Goal: Information Seeking & Learning: Learn about a topic

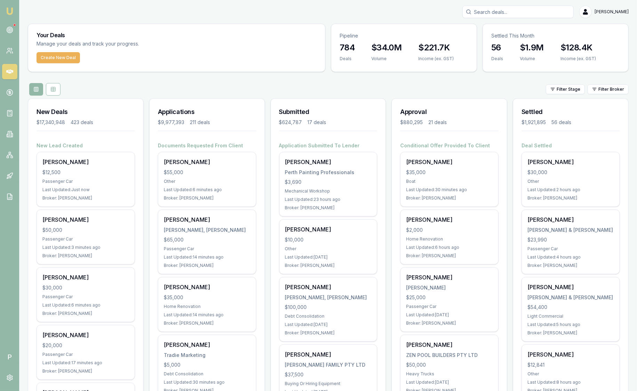
click at [11, 12] on img at bounding box center [10, 11] width 8 height 8
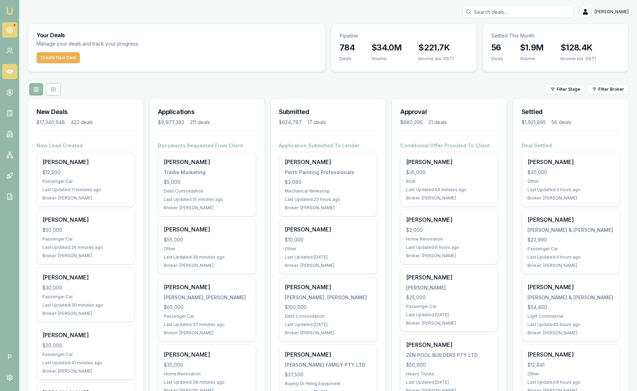
click at [10, 30] on circle at bounding box center [9, 29] width 1 height 1
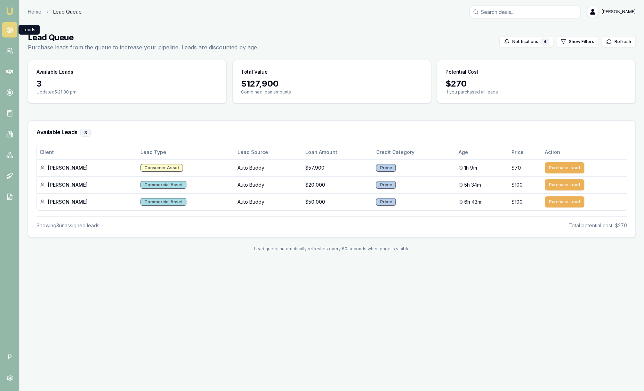
click at [10, 12] on img at bounding box center [10, 11] width 8 height 8
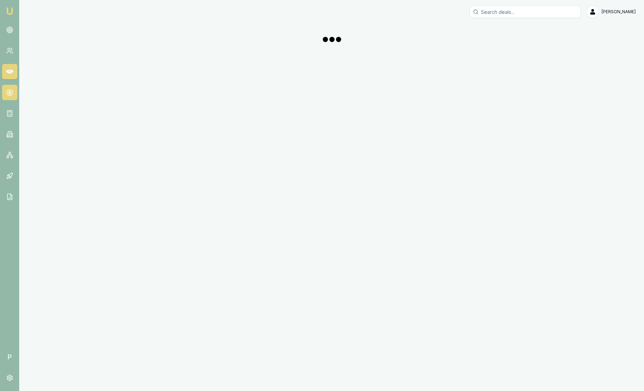
click at [10, 89] on icon at bounding box center [9, 92] width 7 height 7
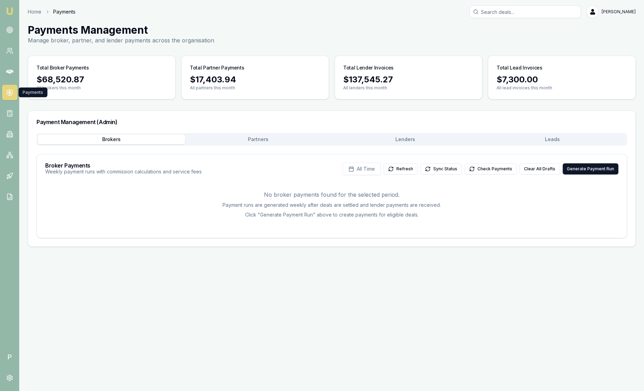
click at [10, 97] on link at bounding box center [9, 92] width 15 height 15
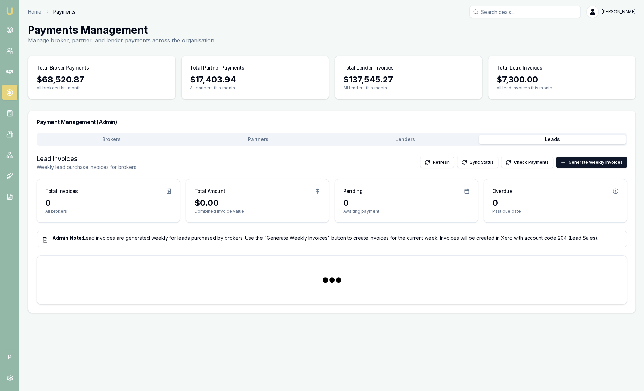
click at [565, 139] on button "Leads" at bounding box center [552, 140] width 147 height 10
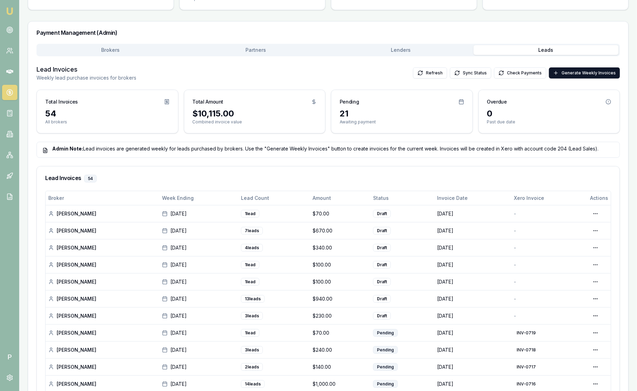
scroll to position [130, 0]
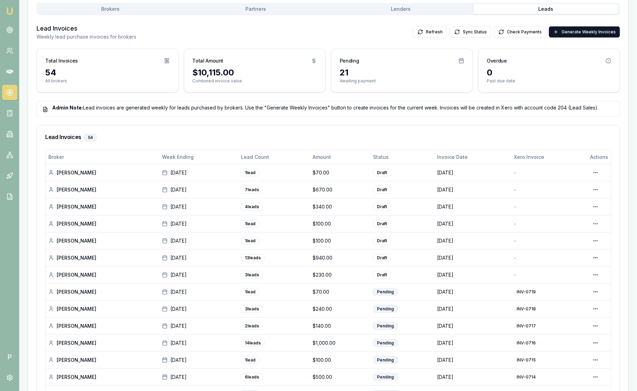
click at [8, 9] on img at bounding box center [10, 11] width 8 height 8
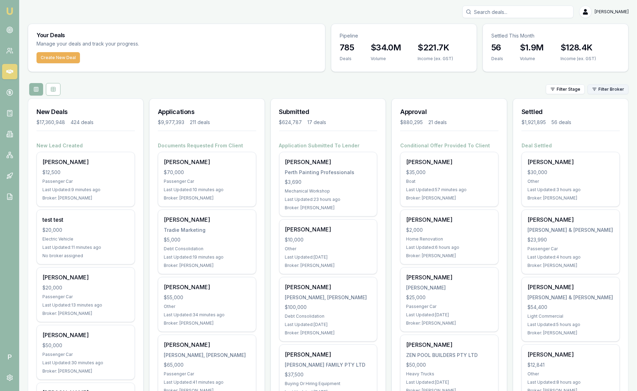
click at [602, 88] on html "Emu Broker P [PERSON_NAME] Toggle Menu Your Deals Manage your deals and track y…" at bounding box center [318, 195] width 637 height 391
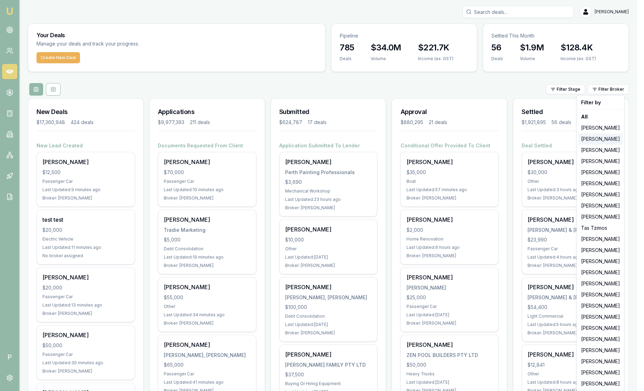
click at [596, 139] on div "[PERSON_NAME]" at bounding box center [601, 139] width 45 height 11
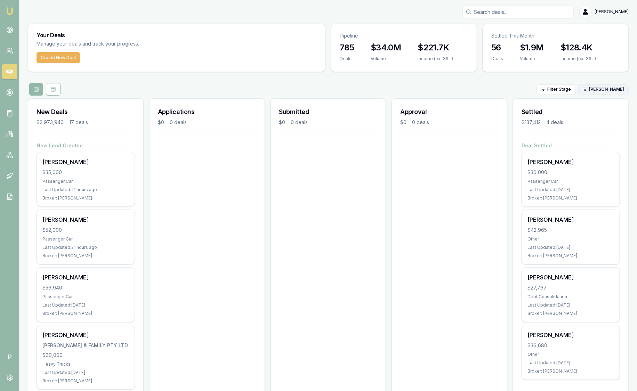
click at [595, 92] on html "Emu Broker P [PERSON_NAME] Toggle Menu Your Deals Manage your deals and track y…" at bounding box center [318, 195] width 637 height 391
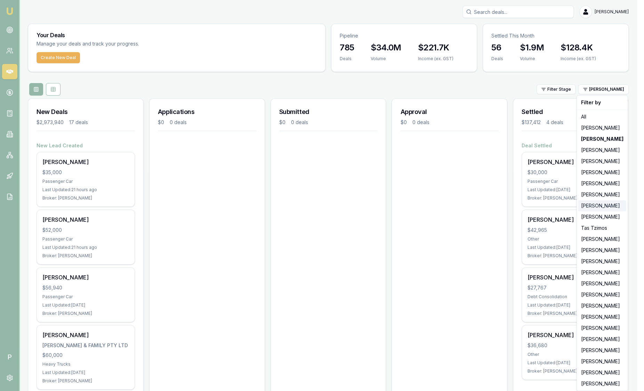
click at [608, 209] on div "[PERSON_NAME]" at bounding box center [603, 205] width 48 height 11
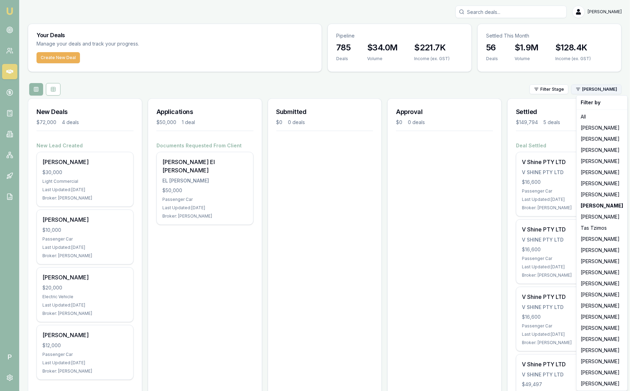
click at [621, 92] on html "Emu Broker P [PERSON_NAME] Toggle Menu Your Deals Manage your deals and track y…" at bounding box center [318, 195] width 637 height 391
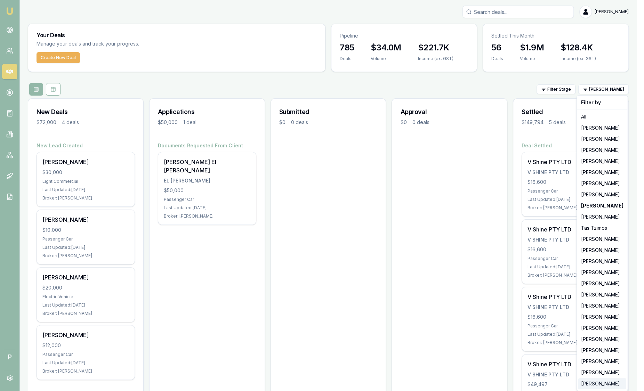
click at [598, 385] on div "[PERSON_NAME]" at bounding box center [603, 384] width 48 height 11
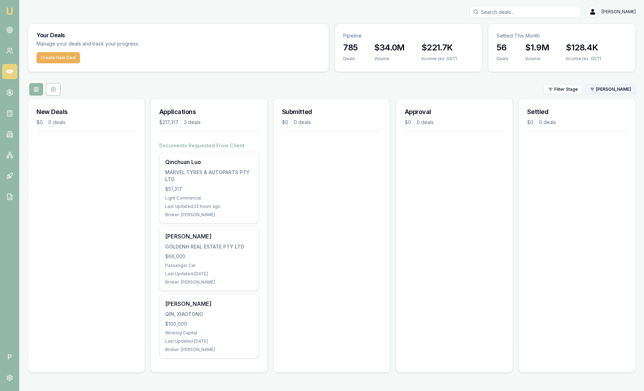
click at [611, 92] on html "Emu Broker P [PERSON_NAME] Toggle Menu Your Deals Manage your deals and track y…" at bounding box center [322, 195] width 644 height 391
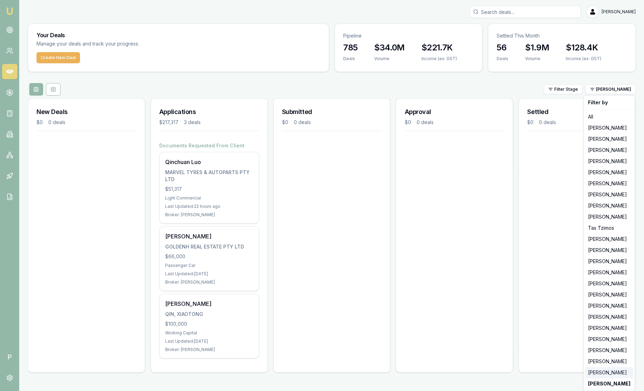
click at [608, 373] on div "[PERSON_NAME]" at bounding box center [610, 372] width 48 height 11
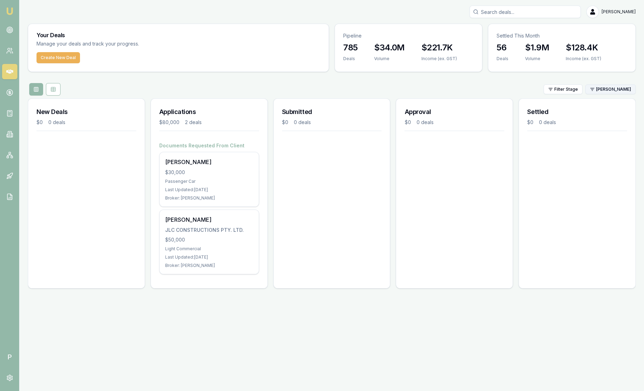
click at [606, 89] on html "Emu Broker P [PERSON_NAME] Toggle Menu Your Deals Manage your deals and track y…" at bounding box center [322, 195] width 644 height 391
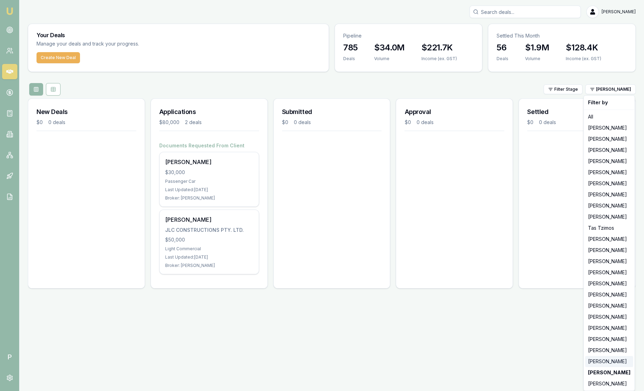
click at [609, 362] on div "[PERSON_NAME]" at bounding box center [610, 361] width 48 height 11
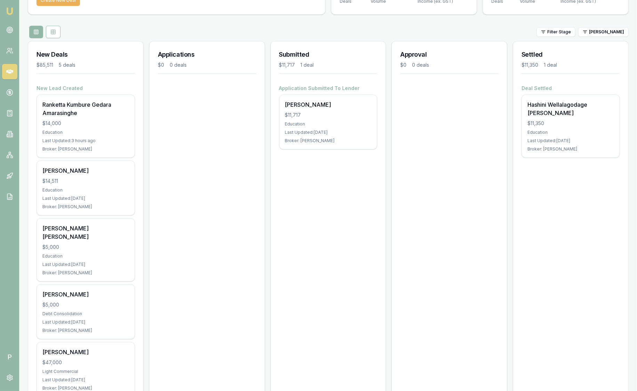
scroll to position [79, 0]
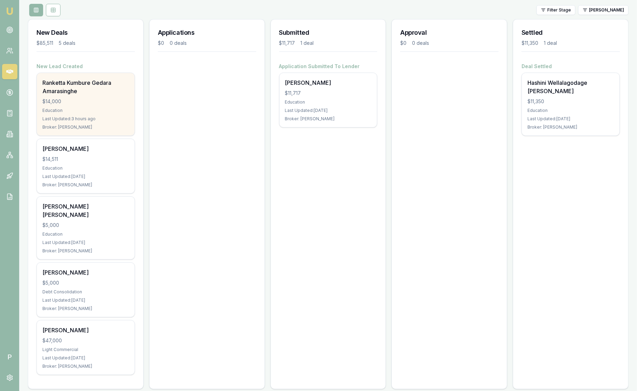
click at [119, 102] on div "$14,000" at bounding box center [85, 101] width 87 height 7
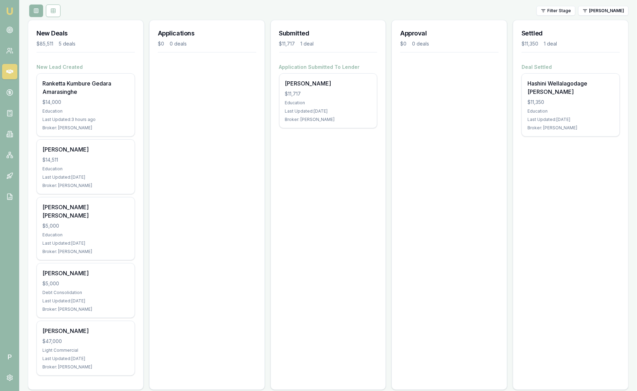
scroll to position [0, 0]
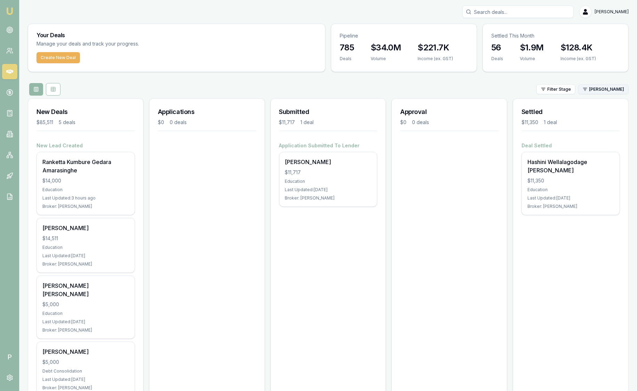
click at [617, 92] on html "Emu Broker P [PERSON_NAME] Toggle Menu Your Deals Manage your deals and track y…" at bounding box center [318, 195] width 637 height 391
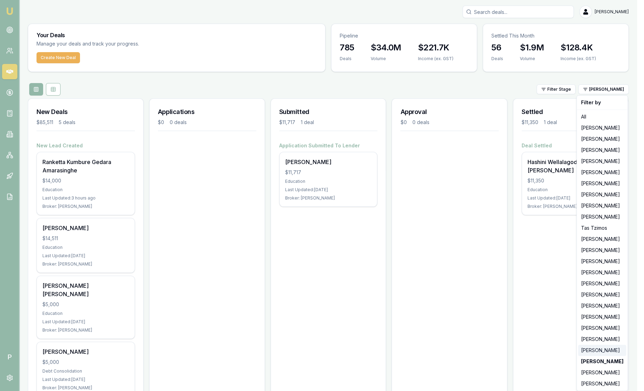
click at [603, 353] on div "[PERSON_NAME]" at bounding box center [603, 350] width 48 height 11
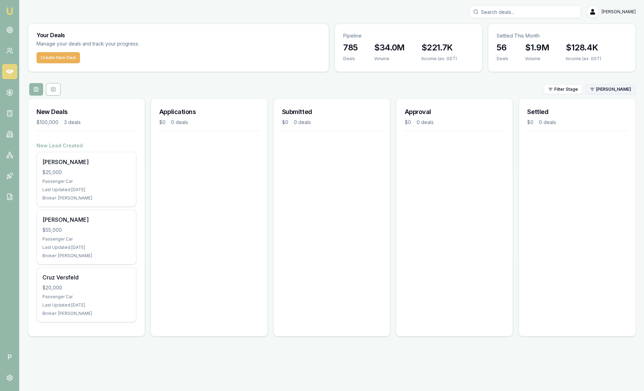
click at [606, 90] on html "Emu Broker P [PERSON_NAME] Toggle Menu Your Deals Manage your deals and track y…" at bounding box center [322, 195] width 644 height 391
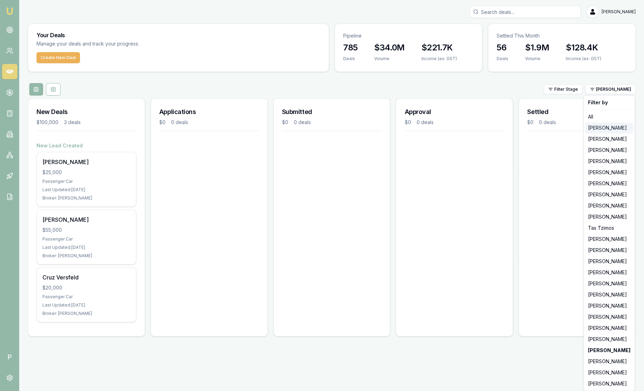
click at [604, 132] on div "[PERSON_NAME]" at bounding box center [610, 127] width 48 height 11
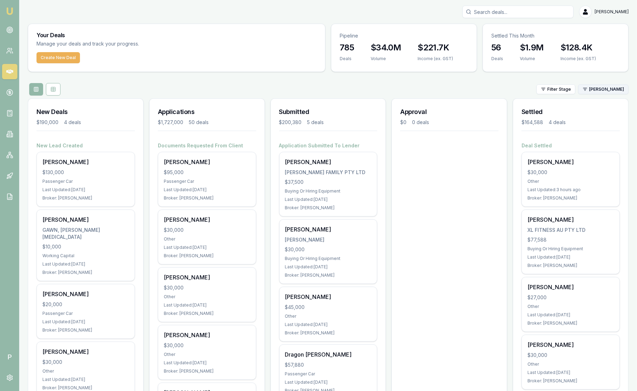
click at [605, 90] on html "Emu Broker P [PERSON_NAME] Toggle Menu Your Deals Manage your deals and track y…" at bounding box center [318, 195] width 637 height 391
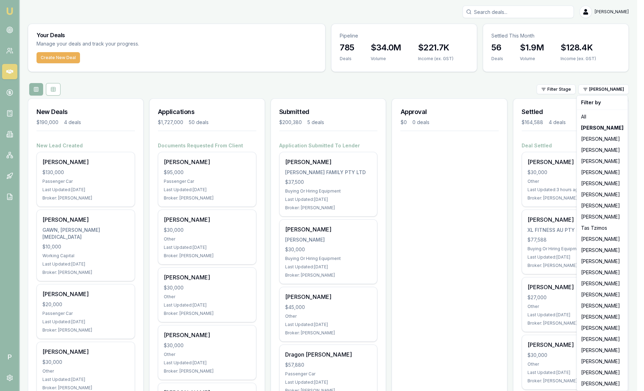
click at [503, 169] on html "Emu Broker P [PERSON_NAME] Toggle Menu Your Deals Manage your deals and track y…" at bounding box center [322, 195] width 644 height 391
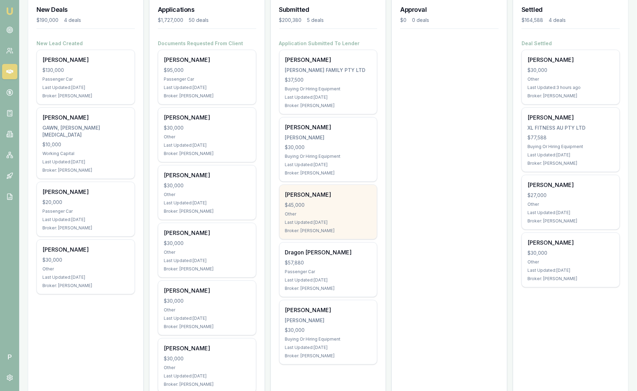
scroll to position [87, 0]
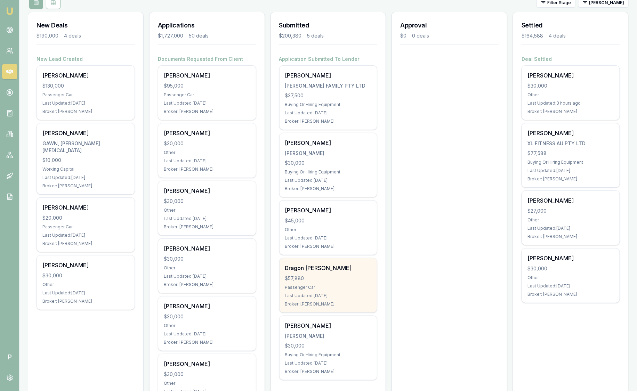
click at [325, 285] on div "Passenger Car" at bounding box center [328, 288] width 87 height 6
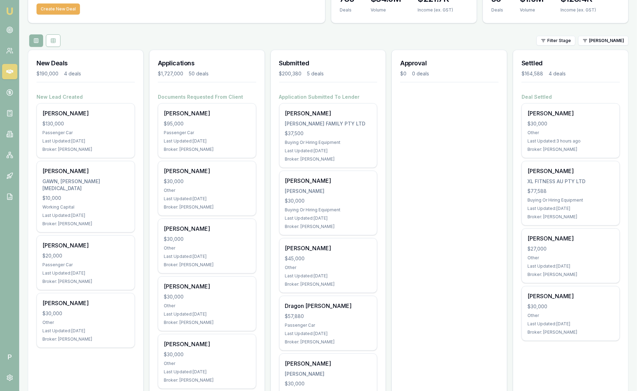
scroll to position [0, 0]
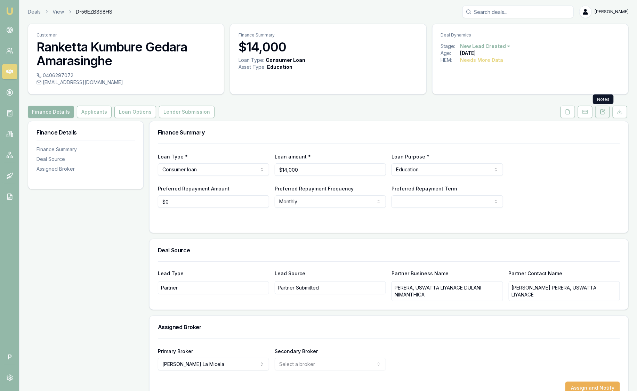
click at [604, 112] on icon at bounding box center [603, 112] width 6 height 6
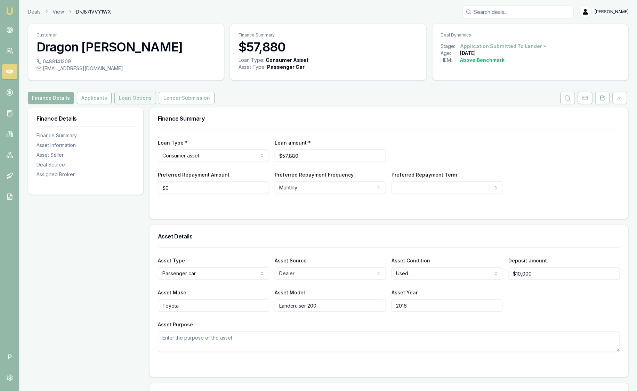
click at [137, 98] on button "Loan Options" at bounding box center [135, 98] width 42 height 13
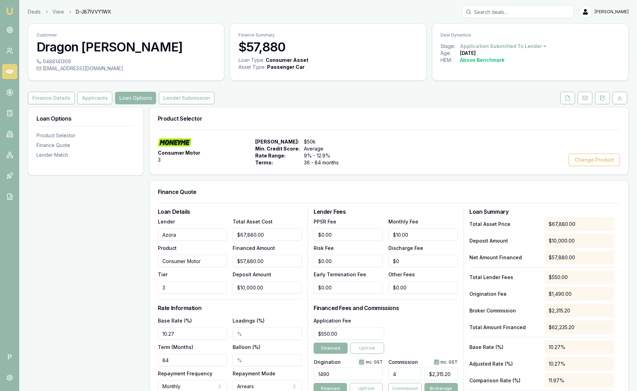
drag, startPoint x: 608, startPoint y: 95, endPoint x: 491, endPoint y: 87, distance: 116.9
click at [608, 95] on button at bounding box center [603, 98] width 15 height 13
